Goal: Information Seeking & Learning: Find specific page/section

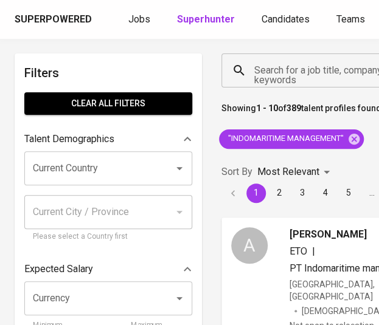
click at [294, 66] on input "Search for a job title, company or other keywords" at bounding box center [319, 70] width 137 height 23
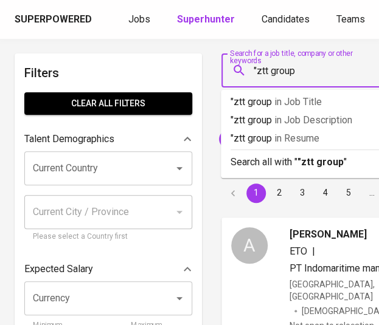
type input ""ztt group""
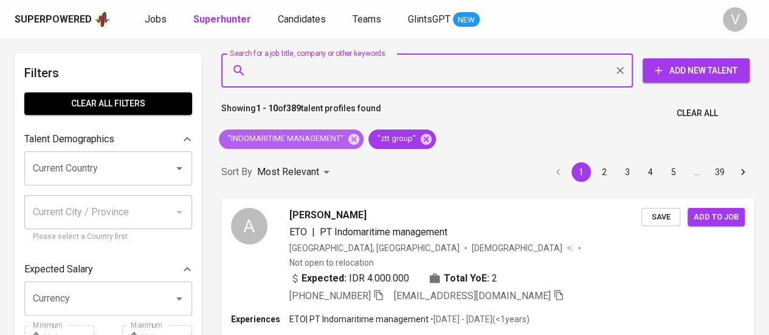
click at [356, 136] on icon at bounding box center [353, 138] width 11 height 11
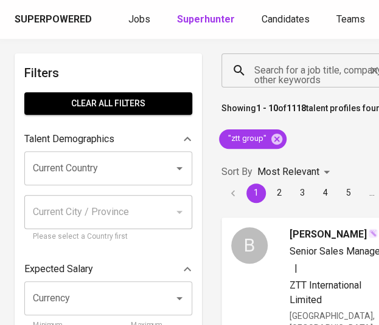
click at [323, 72] on input "Search for a job title, company or other keywords" at bounding box center [307, 70] width 112 height 23
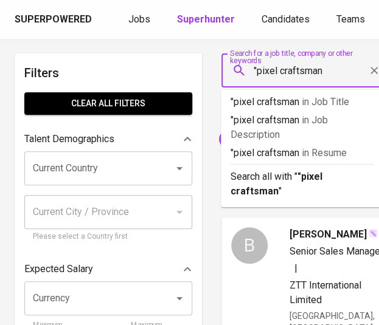
type input ""pixel craftsman""
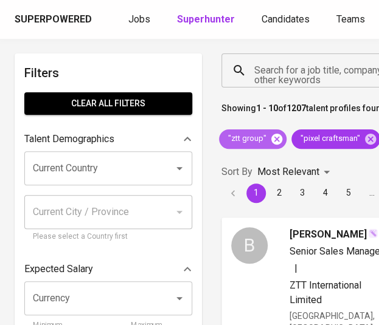
click at [271, 137] on icon at bounding box center [276, 138] width 11 height 11
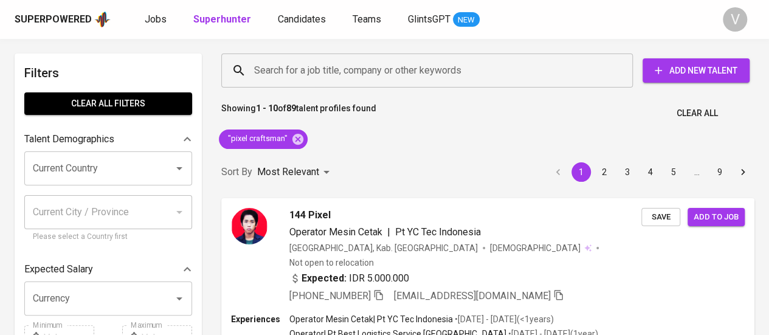
click at [378, 52] on div "Search for a job title, company or other keywords Search for a job title, compa…" at bounding box center [485, 70] width 533 height 39
click at [378, 82] on div "Search for a job title, company or other keywords" at bounding box center [427, 70] width 412 height 34
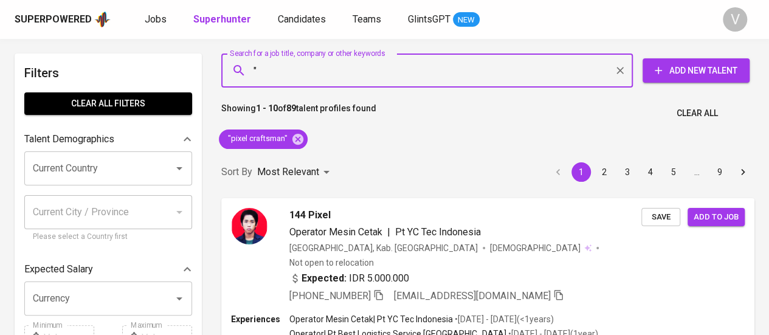
paste input "PT Aditama [PERSON_NAME] (Asaba Group)"
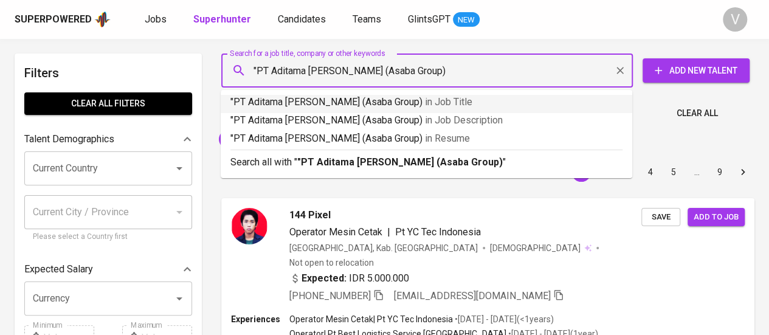
click at [274, 69] on input ""PT Aditama [PERSON_NAME] (Asaba Group)" at bounding box center [430, 70] width 358 height 23
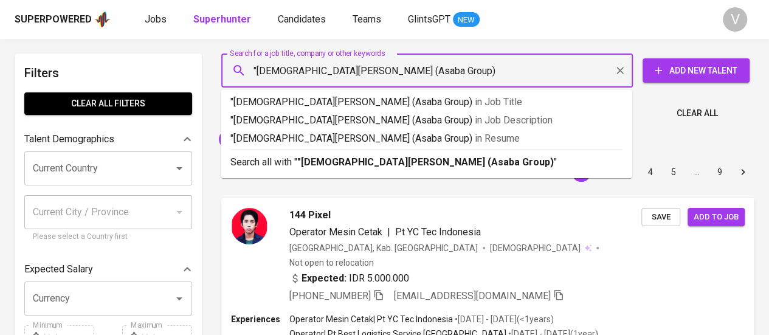
drag, startPoint x: 358, startPoint y: 73, endPoint x: 457, endPoint y: 86, distance: 99.3
click at [378, 86] on div ""Aditama [PERSON_NAME] (Asaba Group) Search for a job title, company or other k…" at bounding box center [427, 70] width 412 height 34
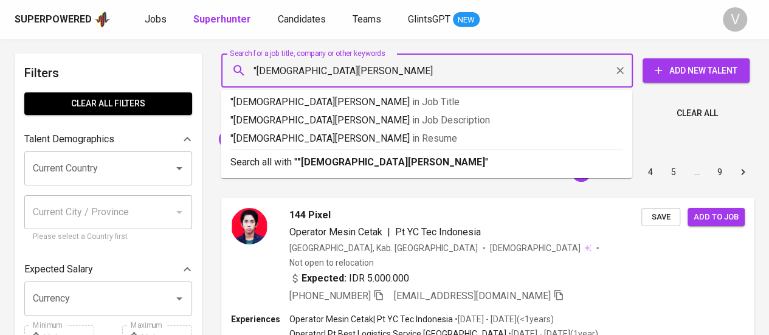
type input ""[DEMOGRAPHIC_DATA]""
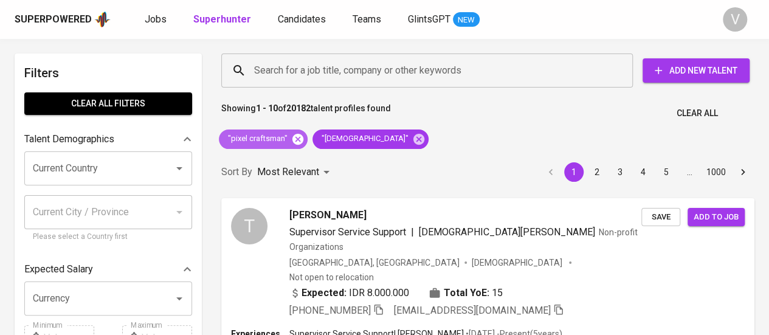
click at [298, 136] on icon at bounding box center [297, 138] width 11 height 11
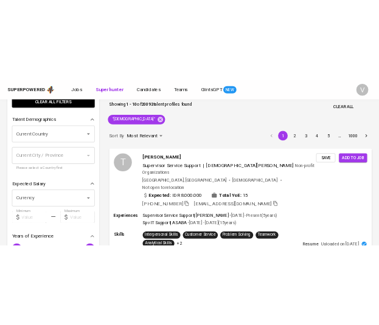
scroll to position [214, 0]
